Goal: Go to known website: Access a specific website the user already knows

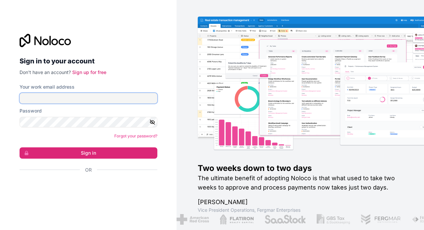
click at [116, 100] on input "Your work email address" at bounding box center [89, 98] width 138 height 11
type input "[PERSON_NAME][EMAIL_ADDRESS][PERSON_NAME][DOMAIN_NAME]"
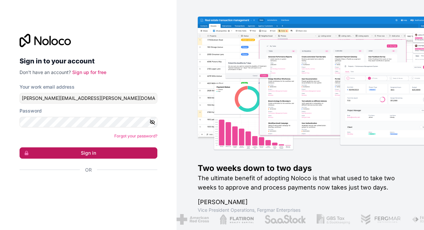
click at [92, 152] on button "Sign in" at bounding box center [89, 152] width 138 height 11
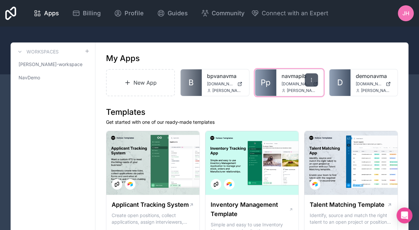
click at [311, 81] on icon at bounding box center [311, 79] width 5 height 5
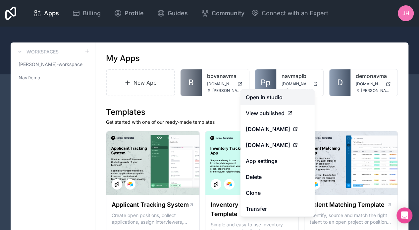
click at [278, 95] on link "Open in studio" at bounding box center [278, 97] width 74 height 16
